Goal: Check status: Check status

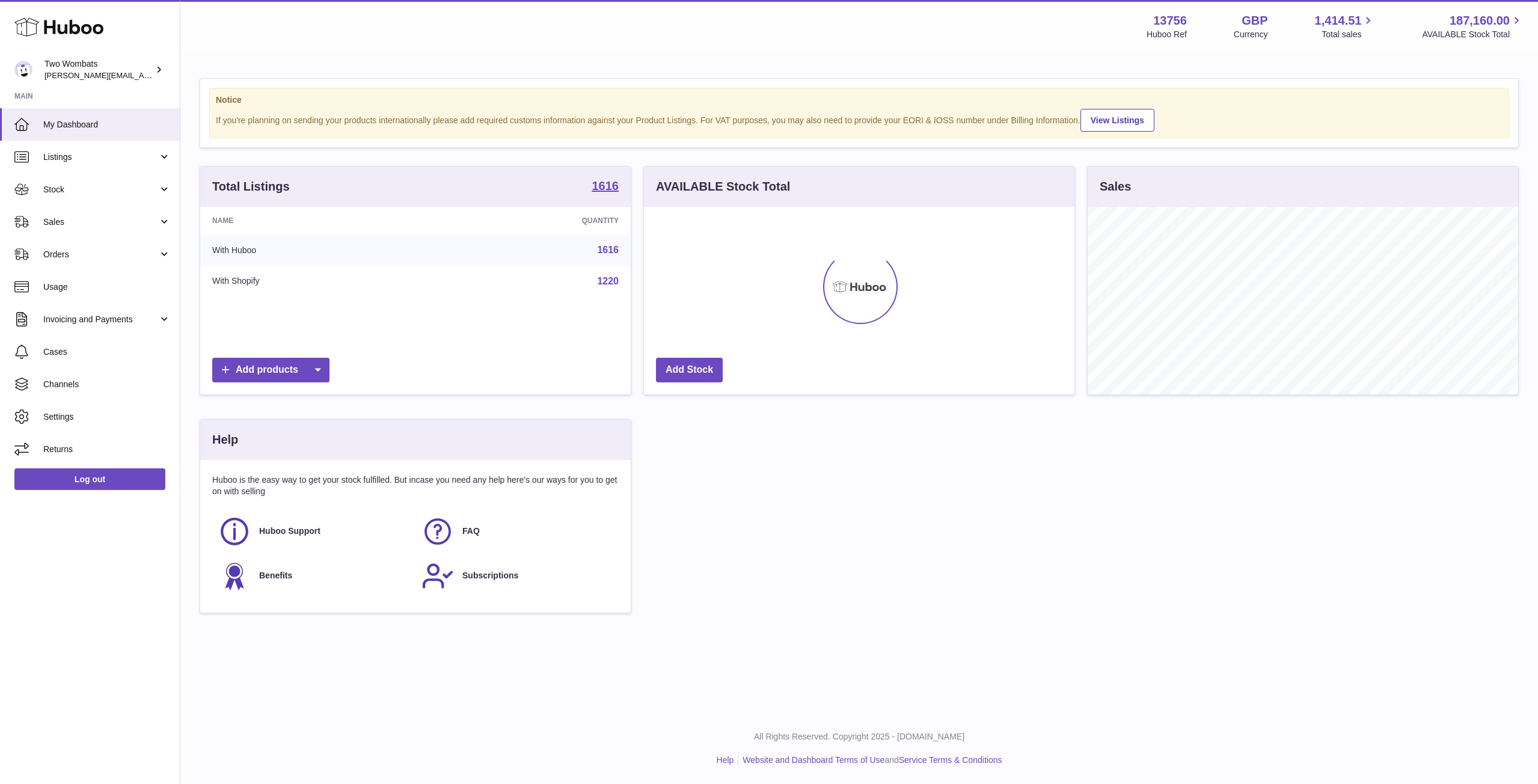
scroll to position [188, 431]
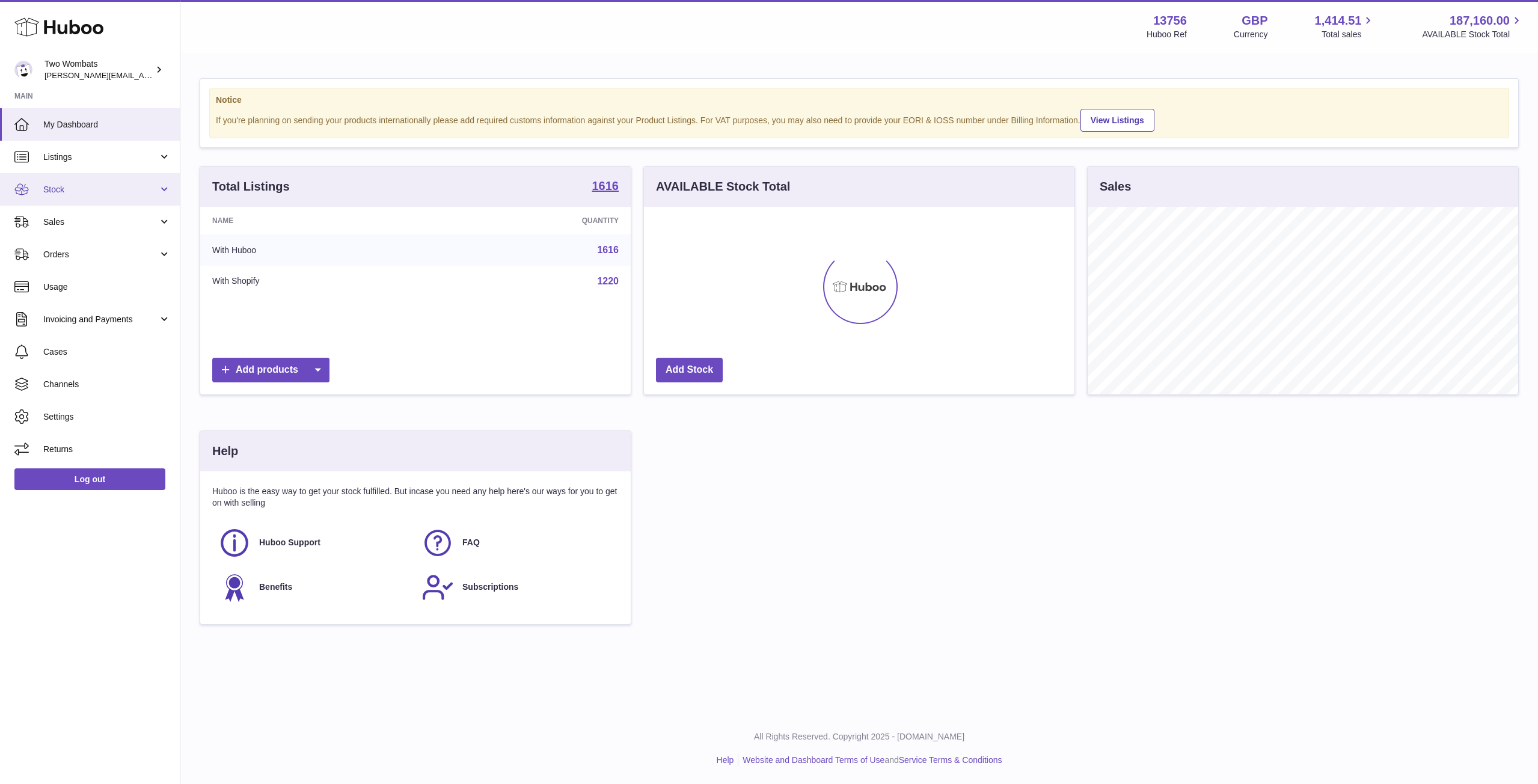
click at [162, 192] on link "Stock" at bounding box center [89, 189] width 180 height 32
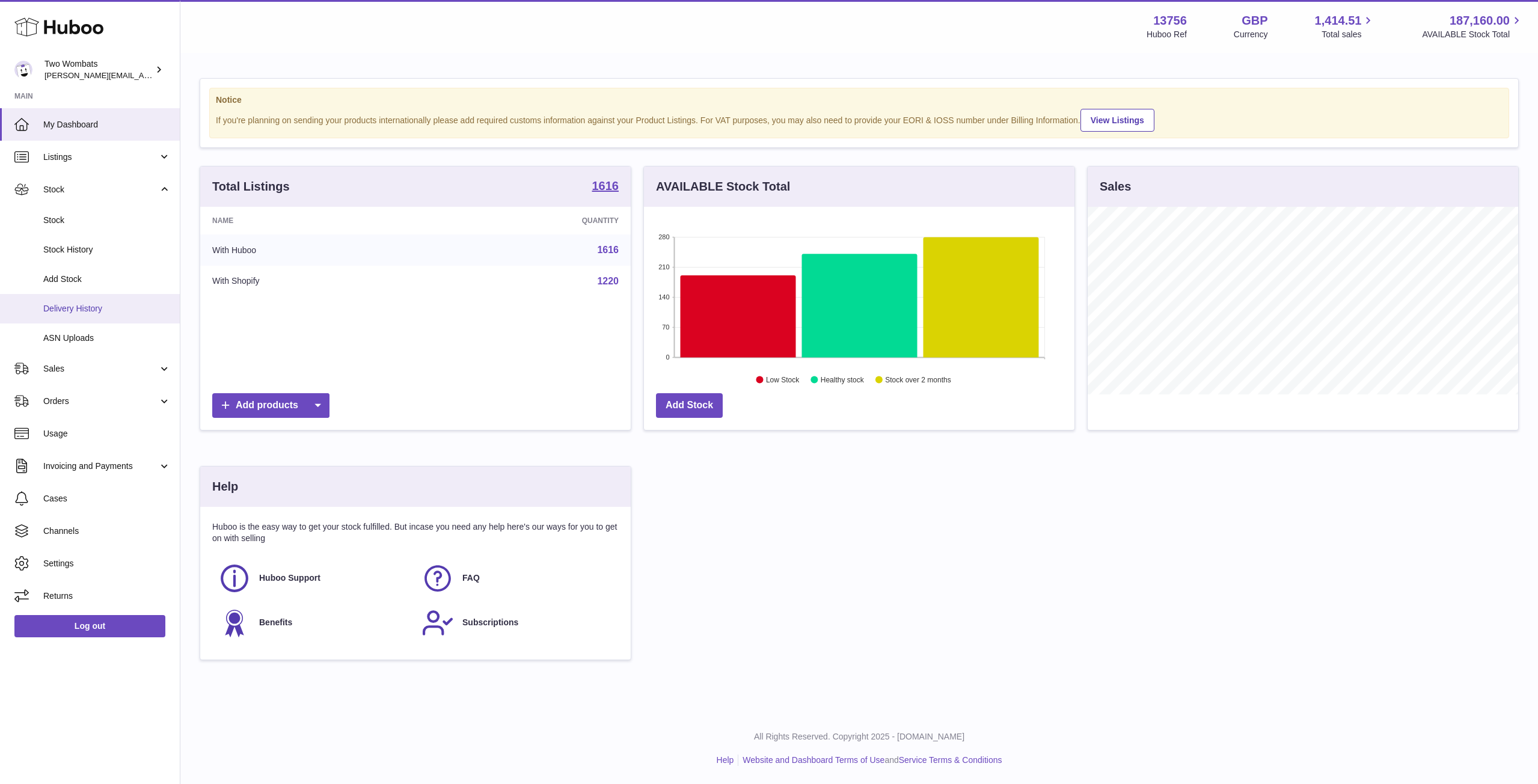
click at [98, 316] on link "Delivery History" at bounding box center [89, 308] width 180 height 30
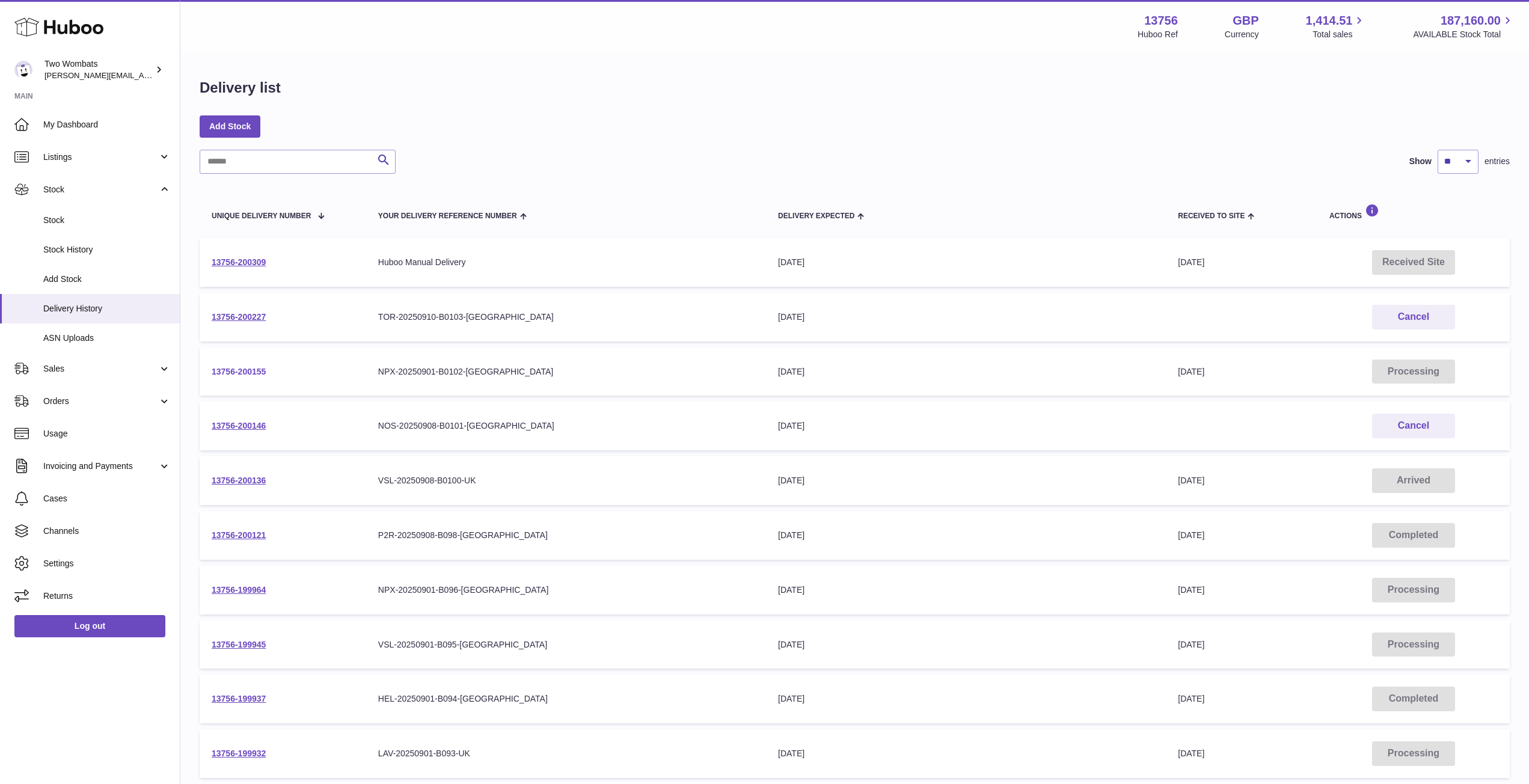
click at [250, 368] on link "13756-200155" at bounding box center [238, 371] width 54 height 10
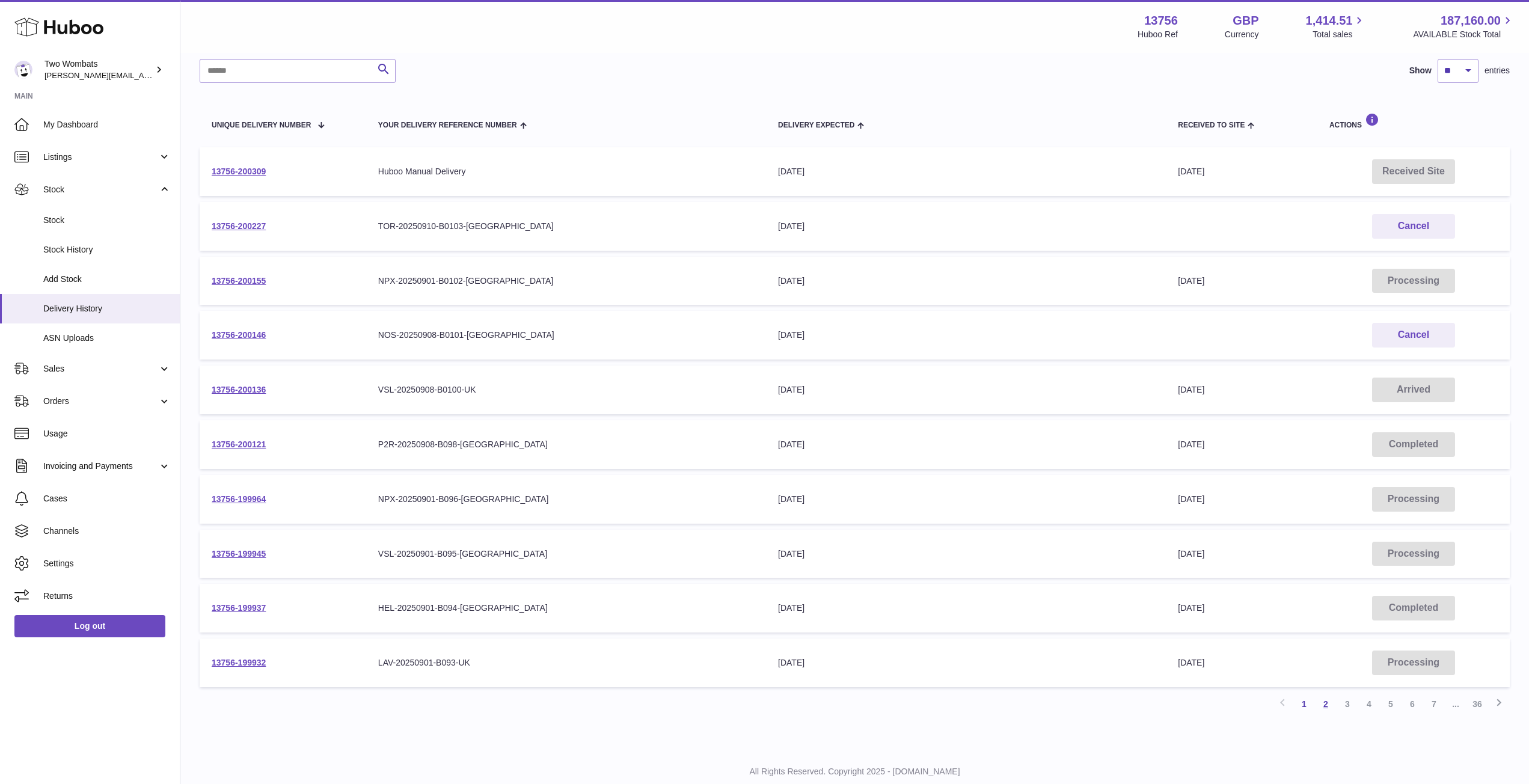
scroll to position [89, 0]
click at [231, 178] on td "13756-200309" at bounding box center [283, 173] width 167 height 48
click at [246, 171] on link "13756-200309" at bounding box center [238, 173] width 54 height 10
click at [1329, 707] on link "2" at bounding box center [1325, 705] width 22 height 22
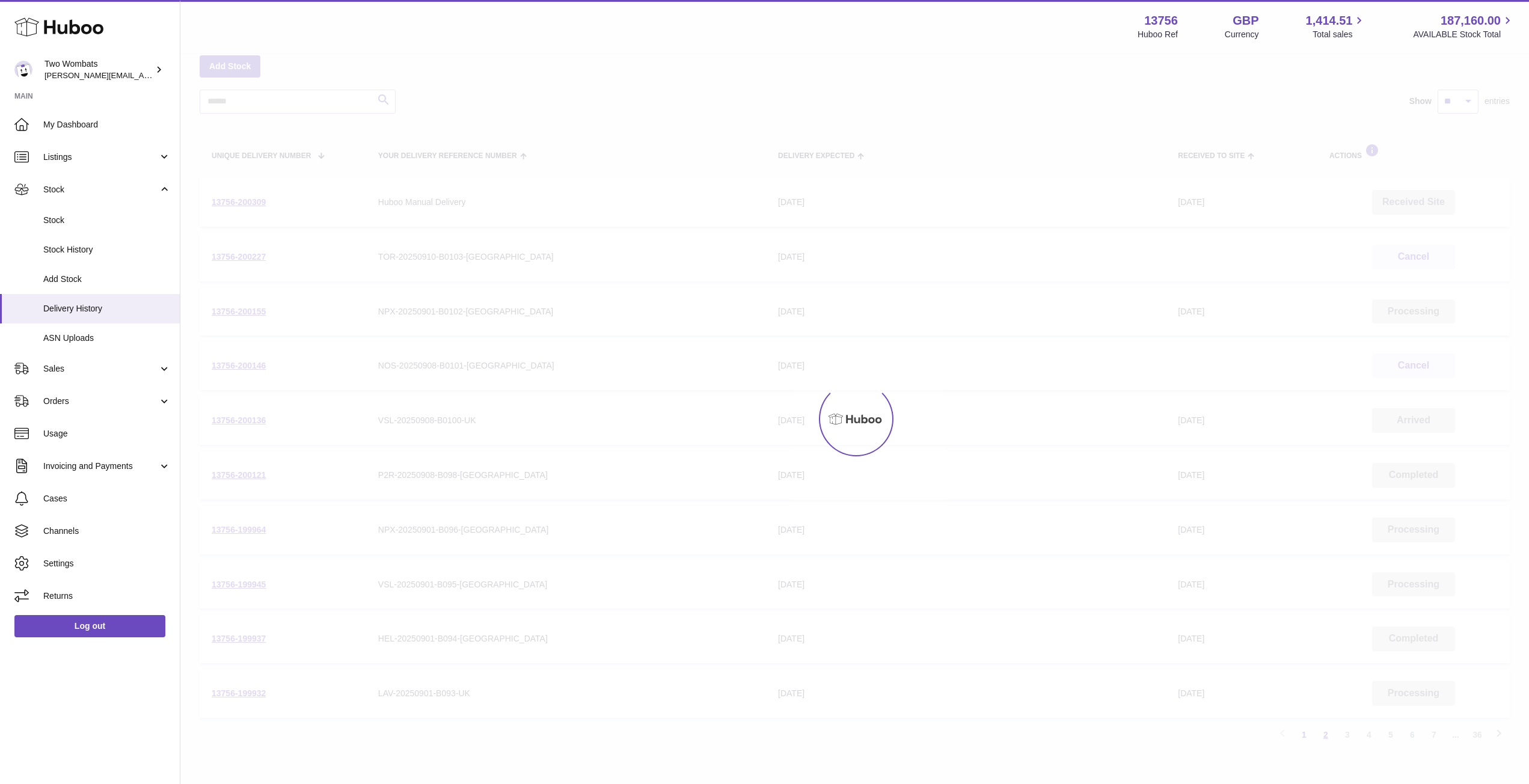
scroll to position [54, 0]
